Goal: Check status: Check status

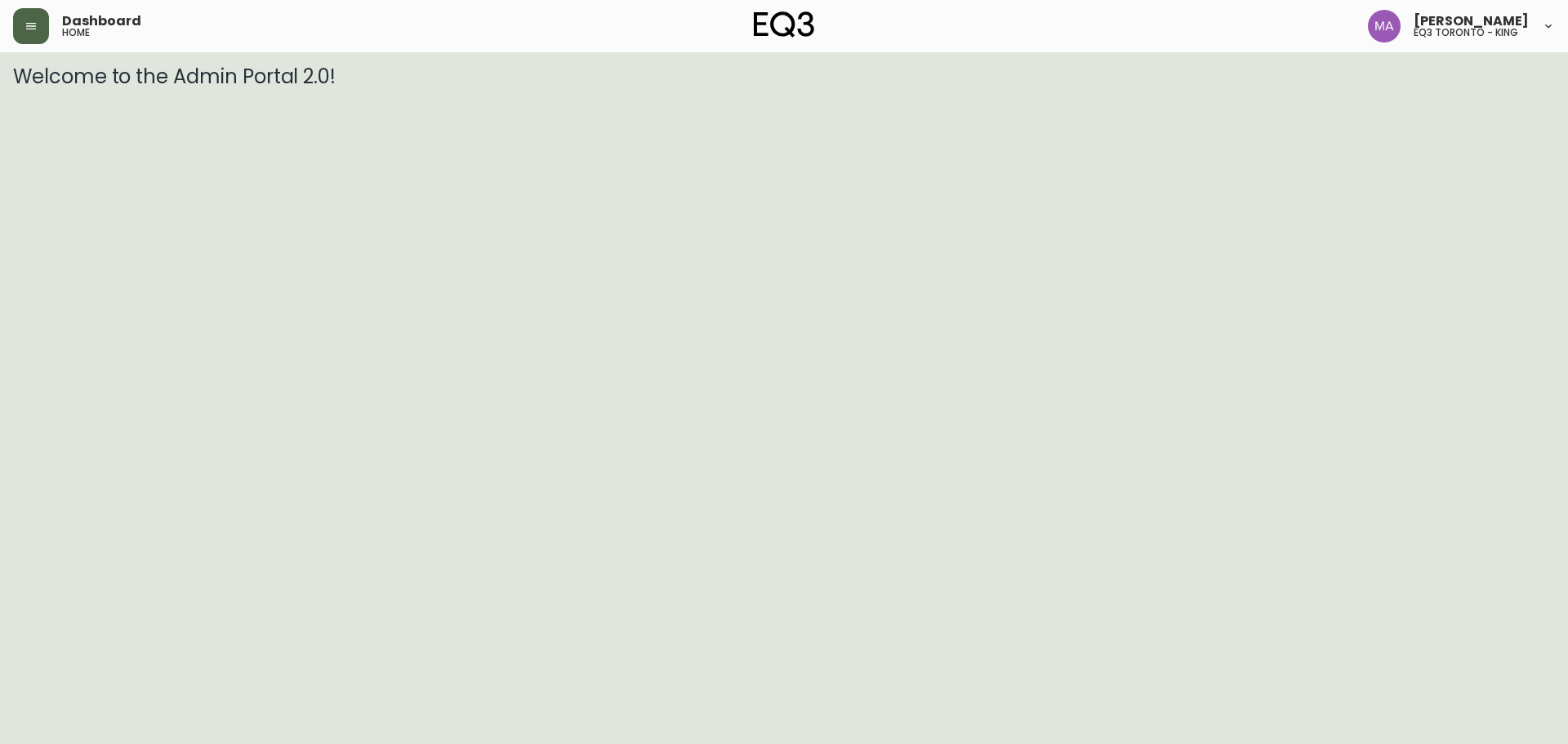
click at [25, 33] on button "button" at bounding box center [32, 27] width 36 height 36
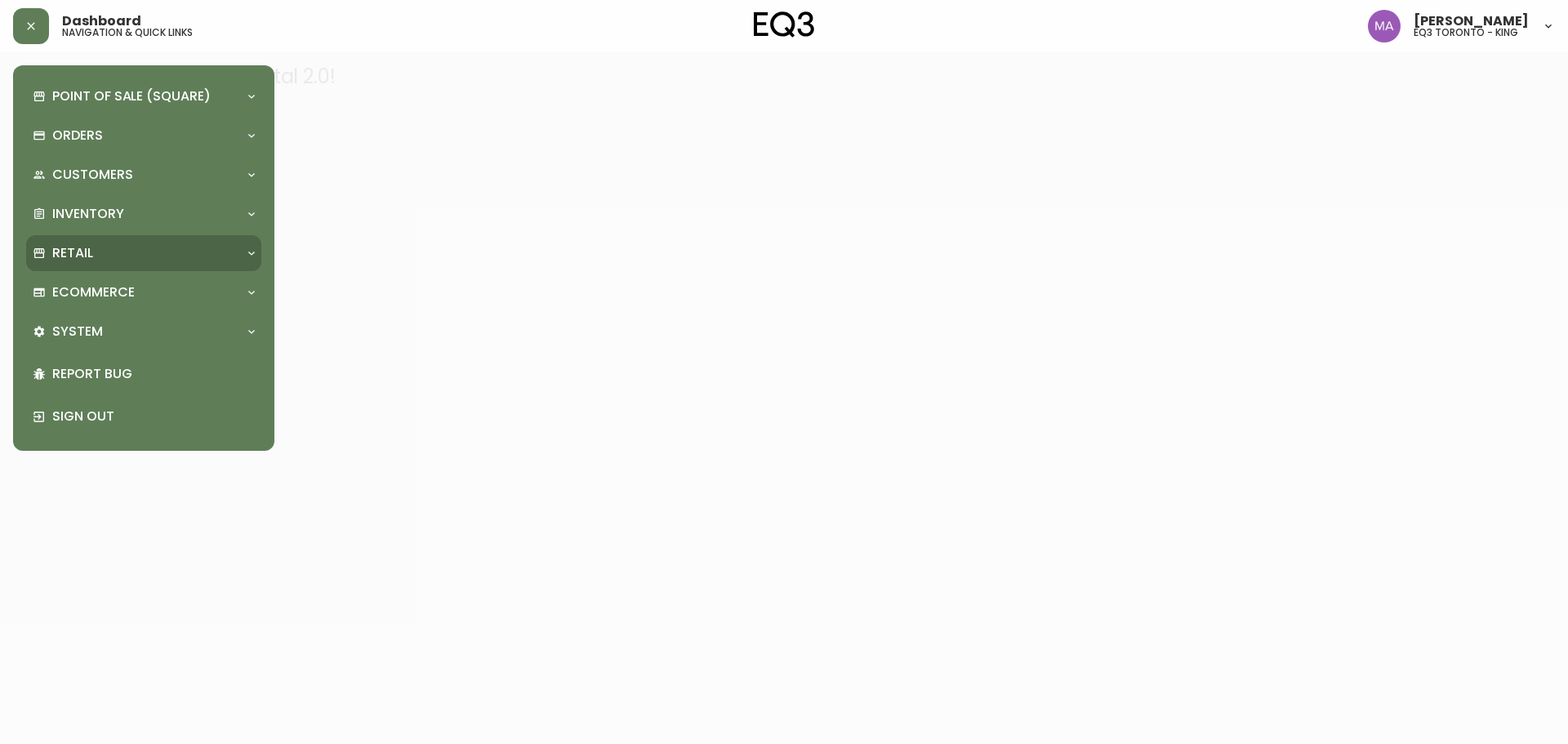
click at [155, 256] on div "Retail" at bounding box center [135, 253] width 205 height 18
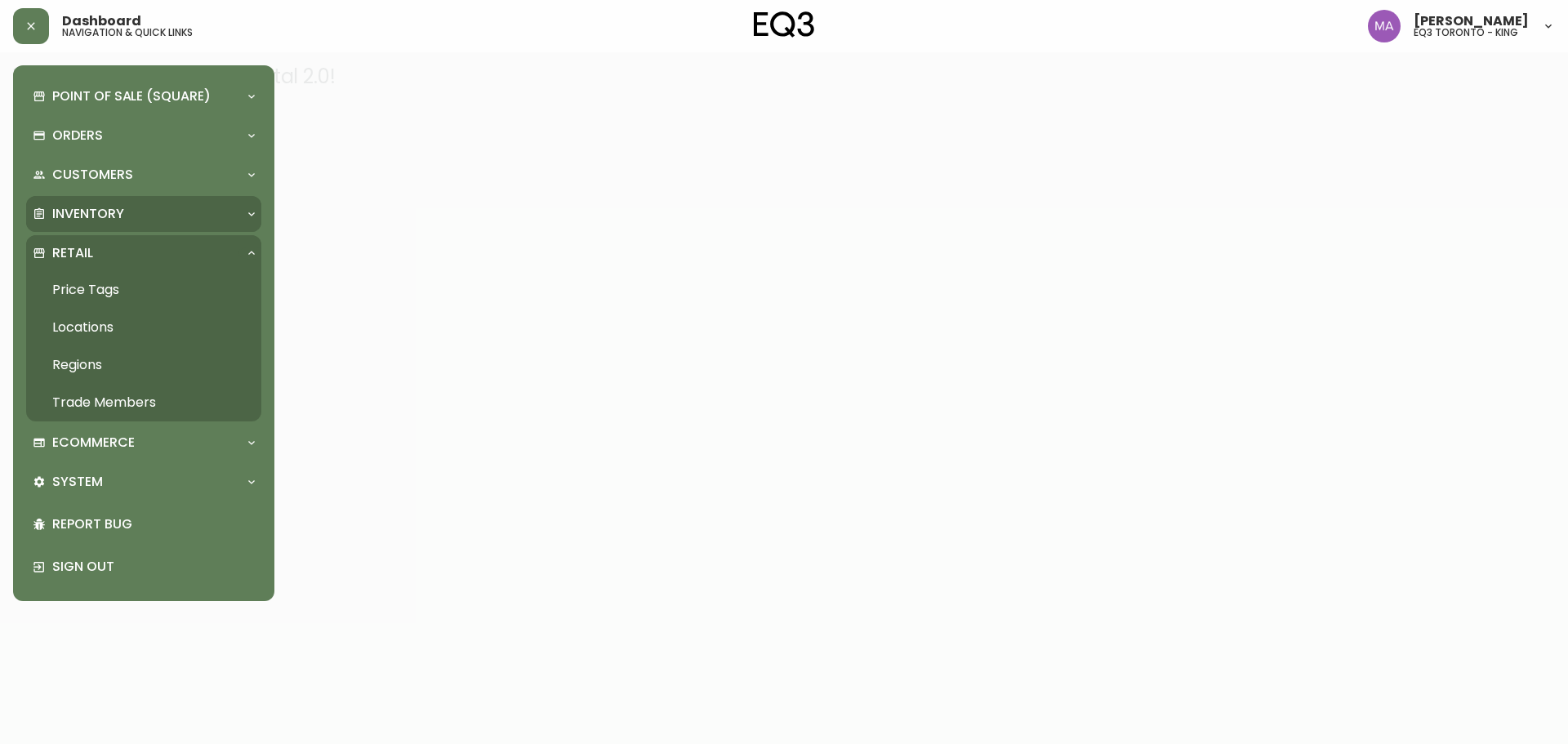
click at [166, 223] on div "Inventory" at bounding box center [143, 214] width 235 height 36
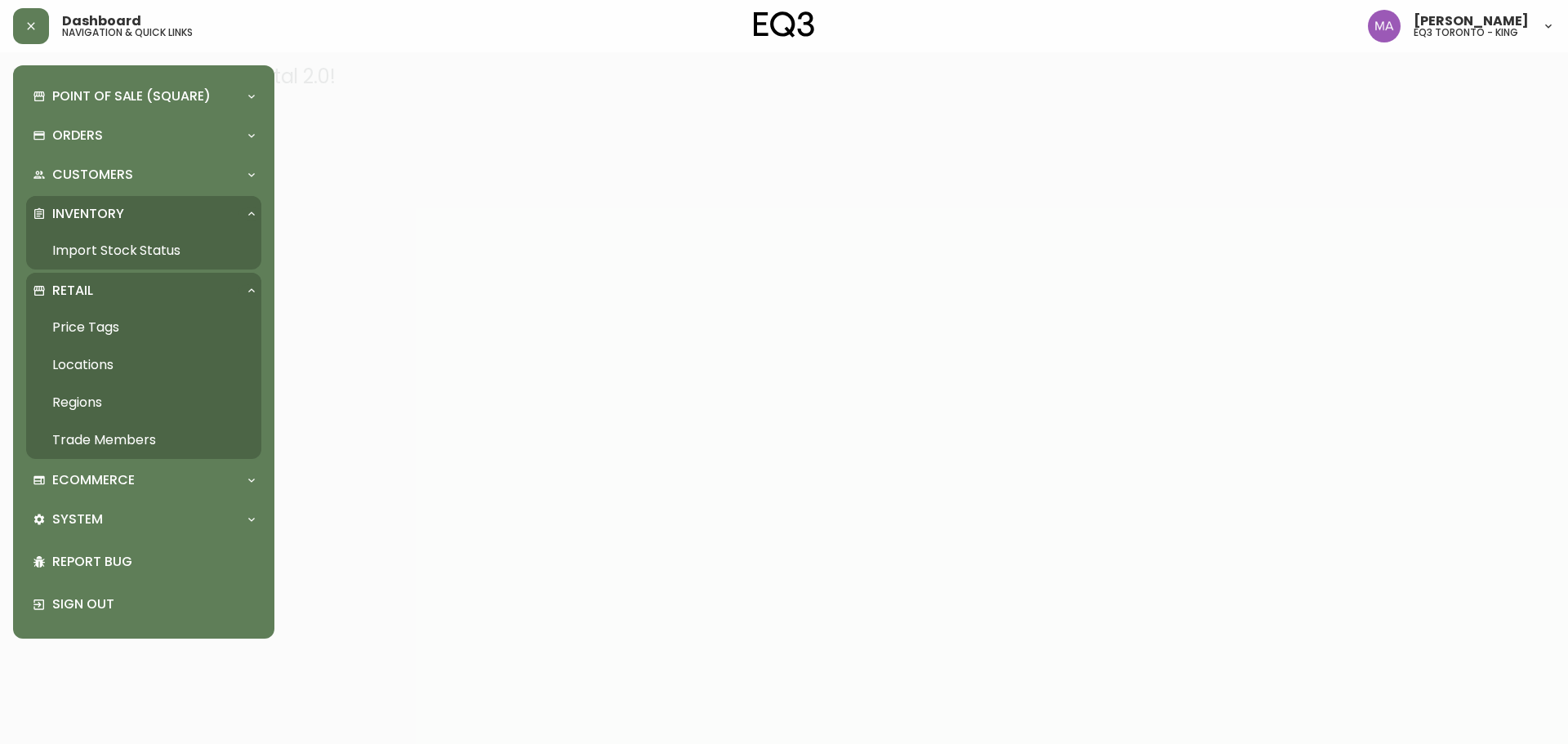
click at [186, 260] on link "Import Stock Status" at bounding box center [143, 250] width 235 height 37
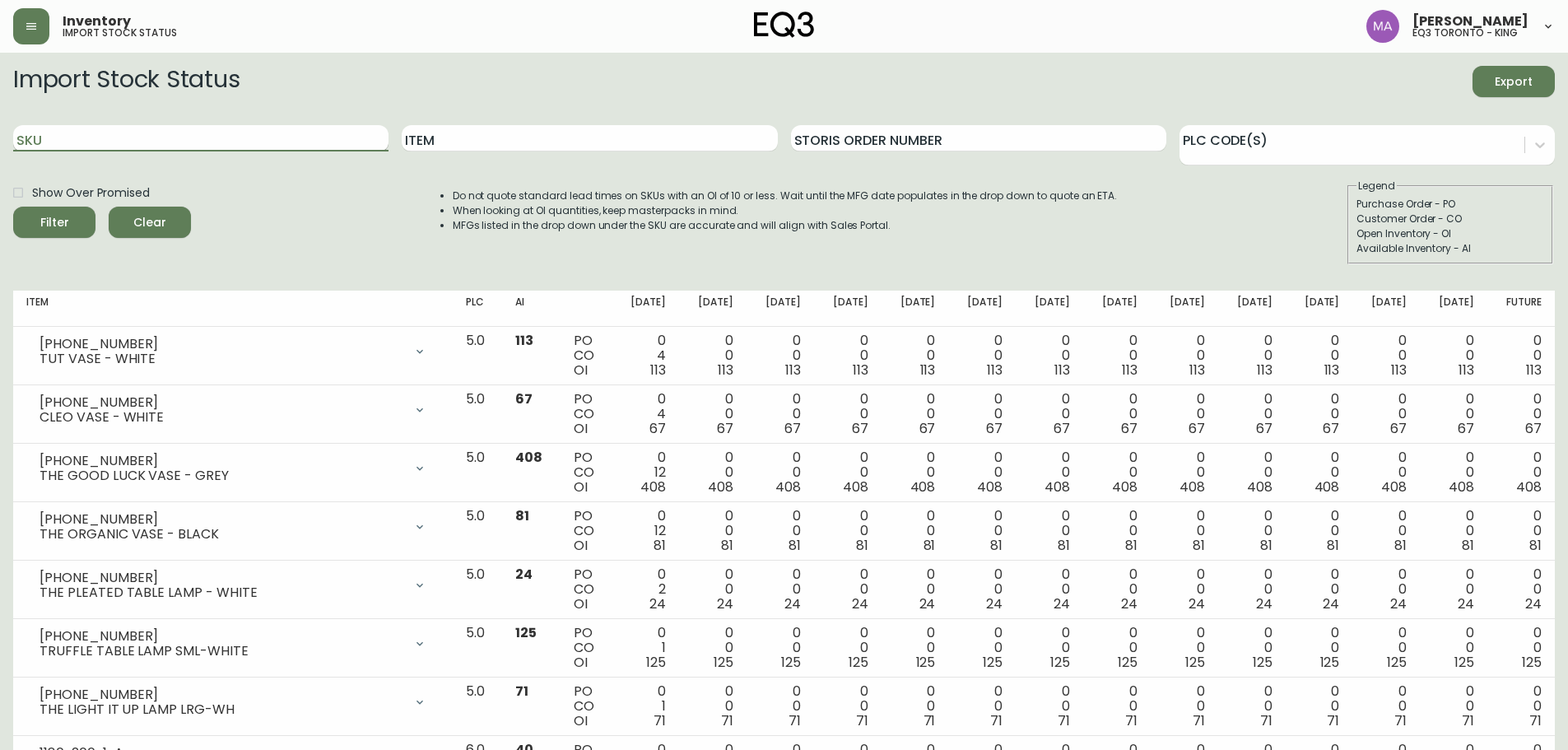
drag, startPoint x: 280, startPoint y: 134, endPoint x: 302, endPoint y: 133, distance: 22.0
click at [286, 131] on input "SKU" at bounding box center [201, 138] width 375 height 26
paste input "3020-845-15-A"
type input "3020-845-15-A"
click at [13, 207] on button "Filter" at bounding box center [54, 222] width 82 height 31
